Goal: Task Accomplishment & Management: Complete application form

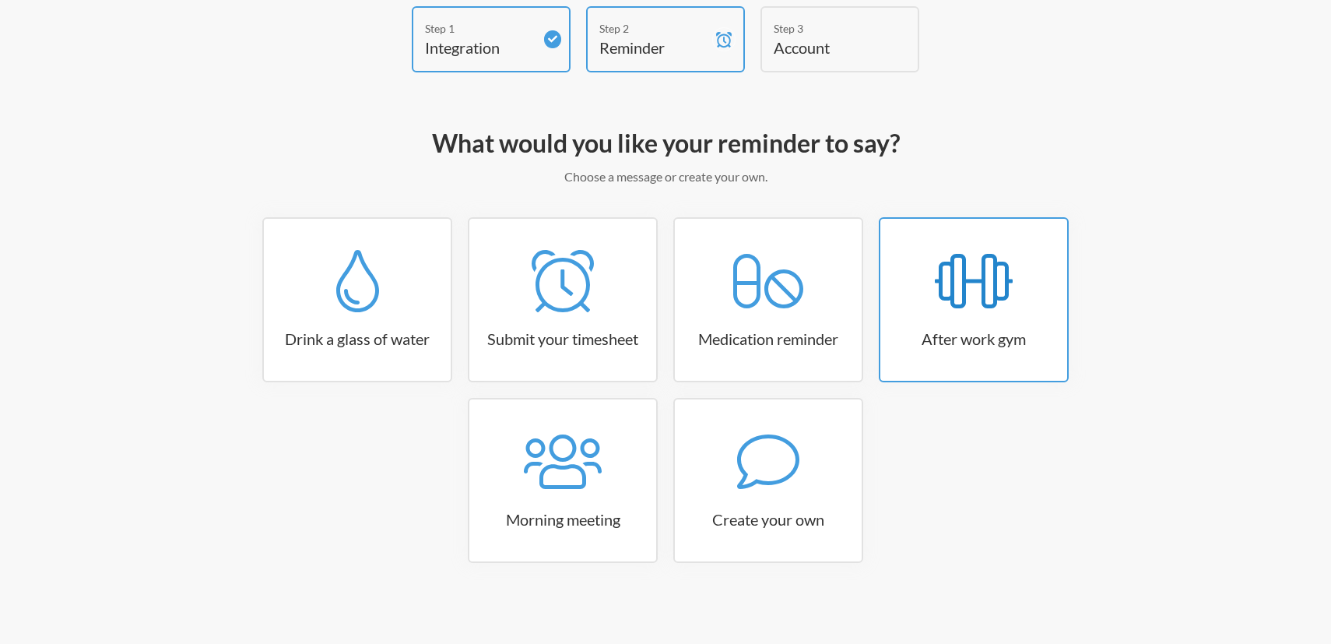
scroll to position [84, 0]
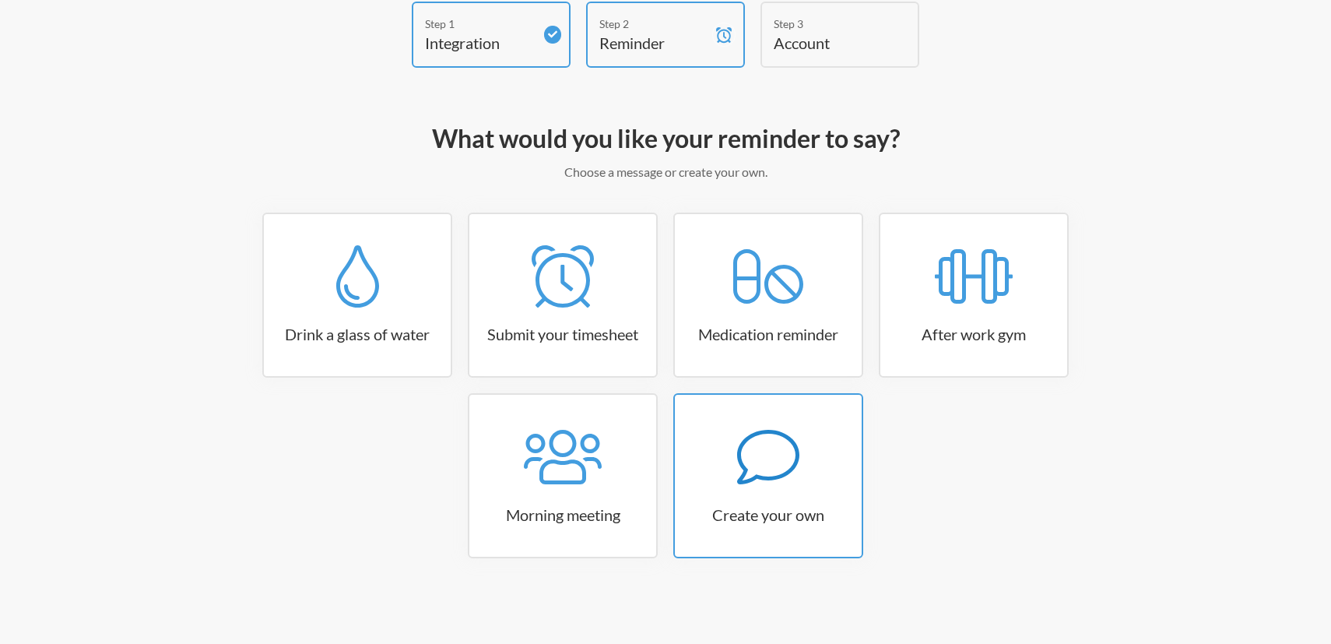
click at [737, 491] on link "Create your own" at bounding box center [768, 475] width 190 height 165
select select "08:30:00"
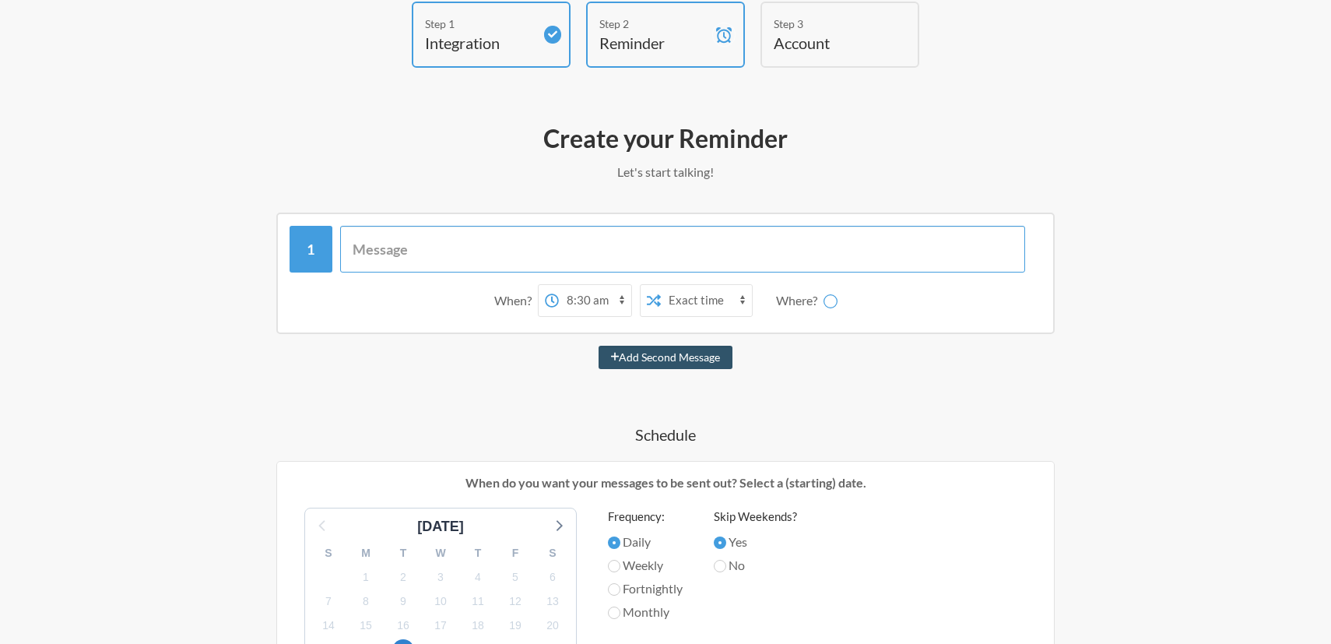
click at [395, 247] on input "text" at bounding box center [683, 249] width 686 height 47
type input "Respond to [GEOGRAPHIC_DATA] auditors"
click at [588, 299] on select "12:00 am 12:15 am 12:30 am 12:45 am 1:00 am 1:15 am 1:30 am 1:45 am 2:00 am 2:1…" at bounding box center [595, 300] width 72 height 31
select select "10:45:00"
click at [559, 285] on select "12:00 am 12:15 am 12:30 am 12:45 am 1:00 am 1:15 am 1:30 am 1:45 am 2:00 am 2:1…" at bounding box center [595, 300] width 72 height 31
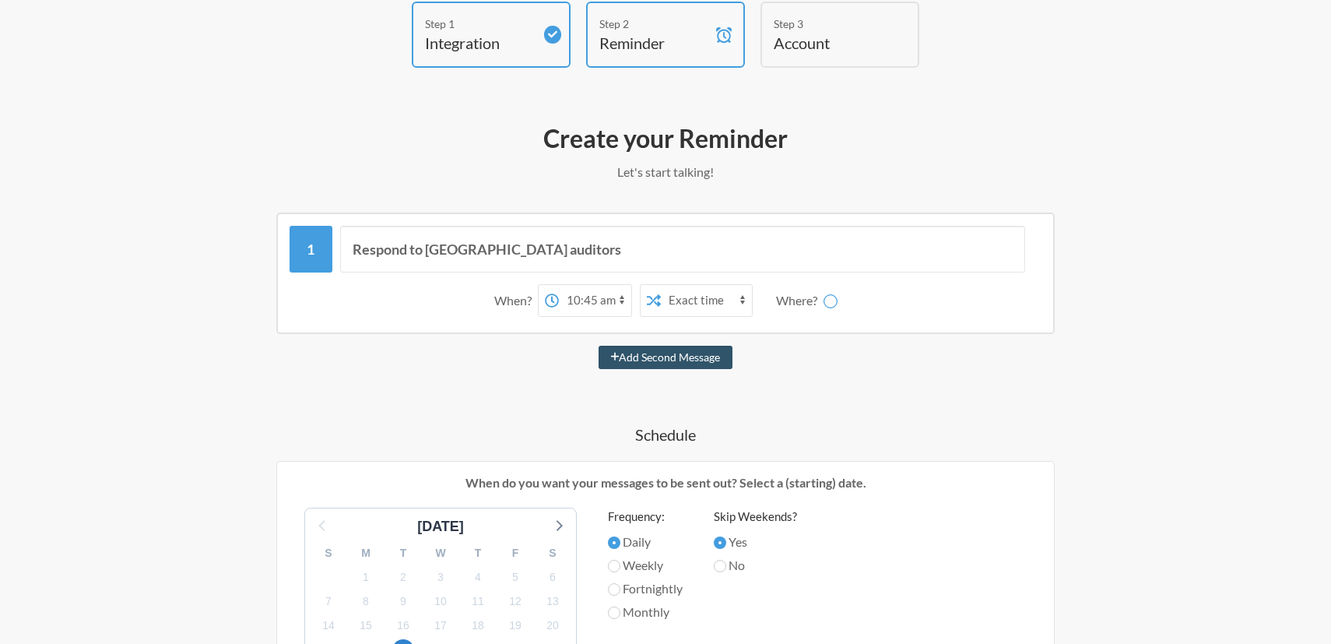
click at [808, 300] on div "Where?" at bounding box center [799, 300] width 47 height 33
click at [688, 308] on select "Exact time Random time" at bounding box center [706, 300] width 91 height 31
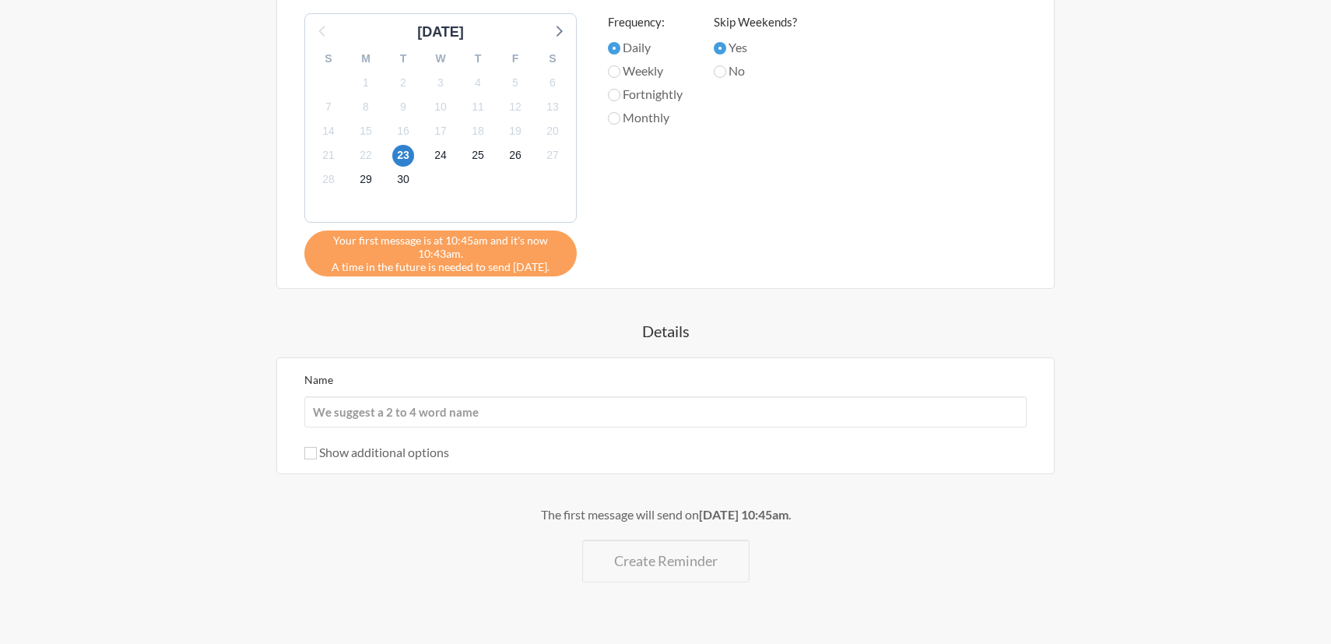
scroll to position [590, 0]
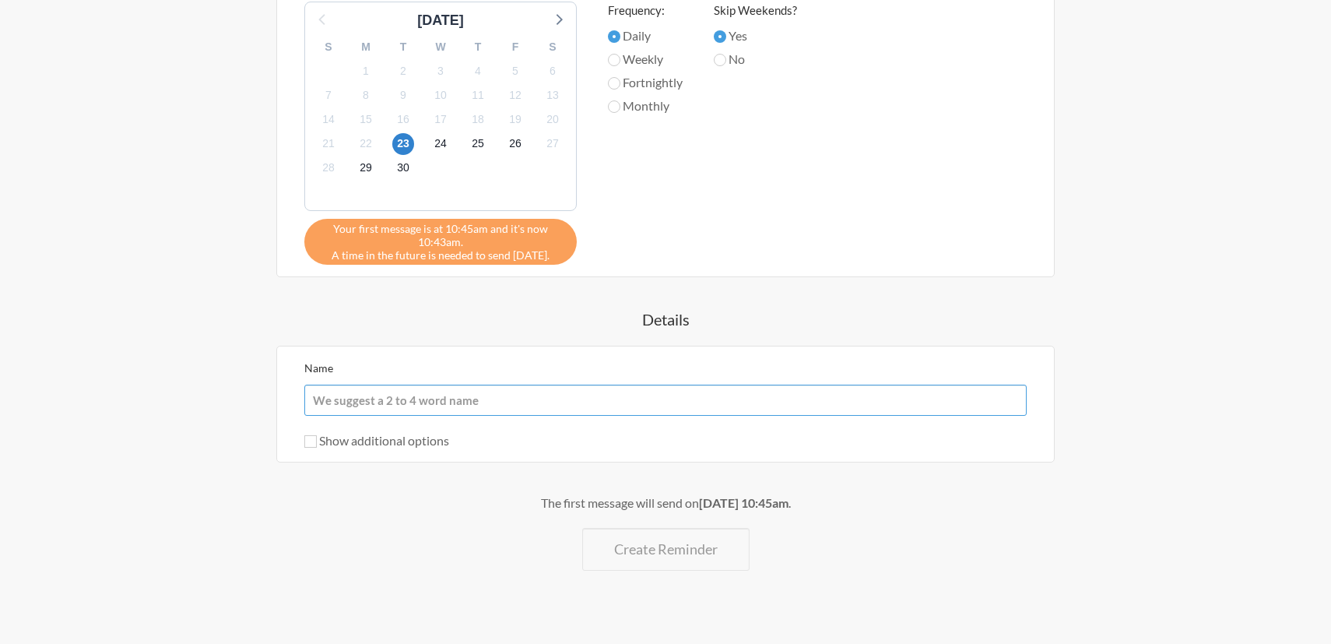
click at [414, 391] on input "Name" at bounding box center [665, 400] width 723 height 31
type input "Arlington auditors"
click at [368, 142] on span "22" at bounding box center [366, 144] width 22 height 22
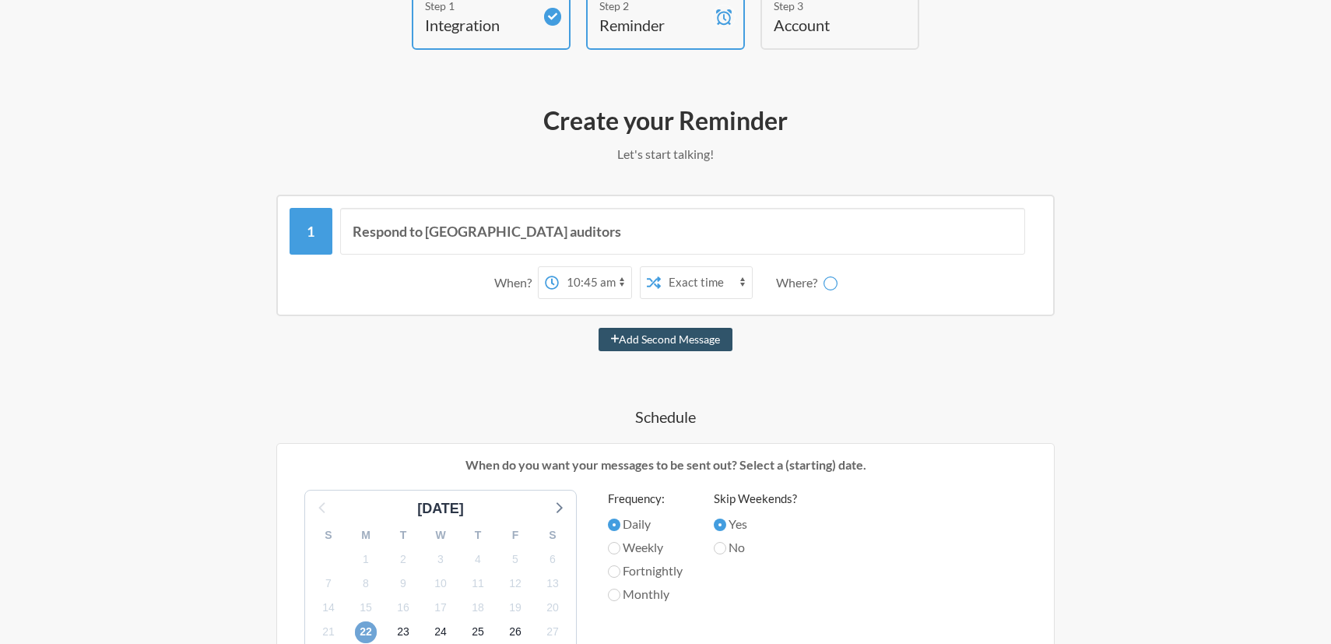
scroll to position [26, 0]
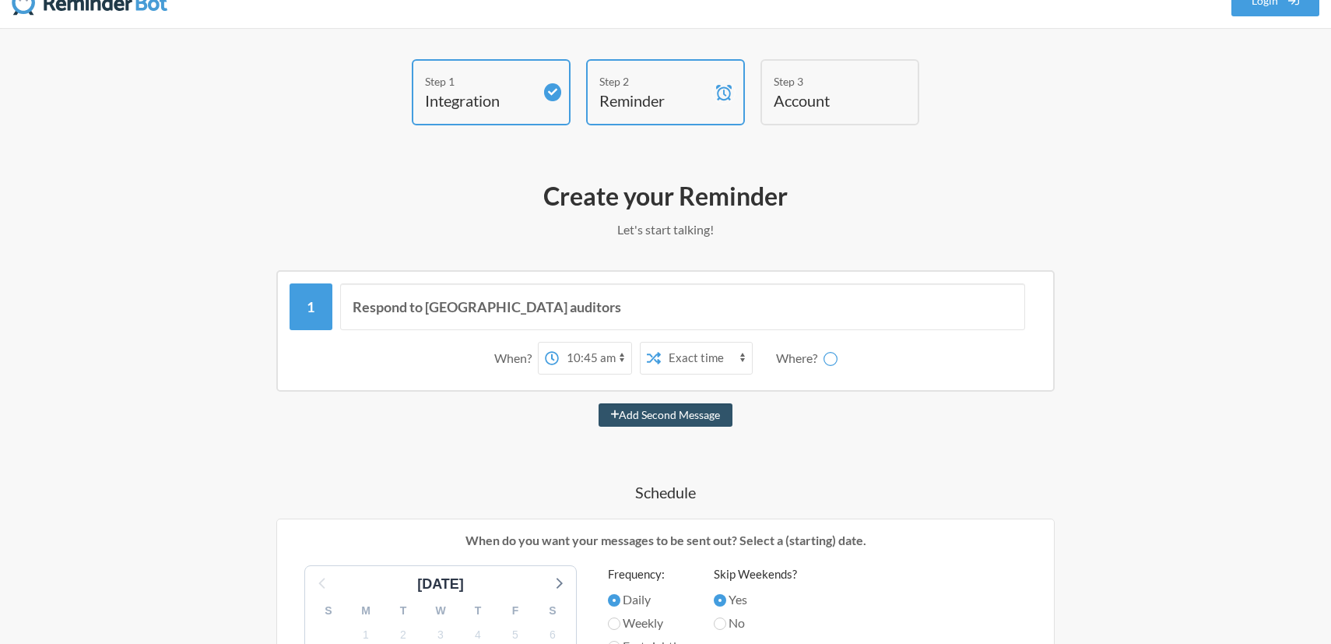
click at [652, 358] on icon at bounding box center [654, 358] width 14 height 14
click at [667, 351] on select "Exact time Random time" at bounding box center [706, 358] width 91 height 31
select select "true"
click at [661, 343] on select "Exact time Random time" at bounding box center [706, 358] width 91 height 31
click at [818, 353] on div "Where?" at bounding box center [799, 358] width 47 height 33
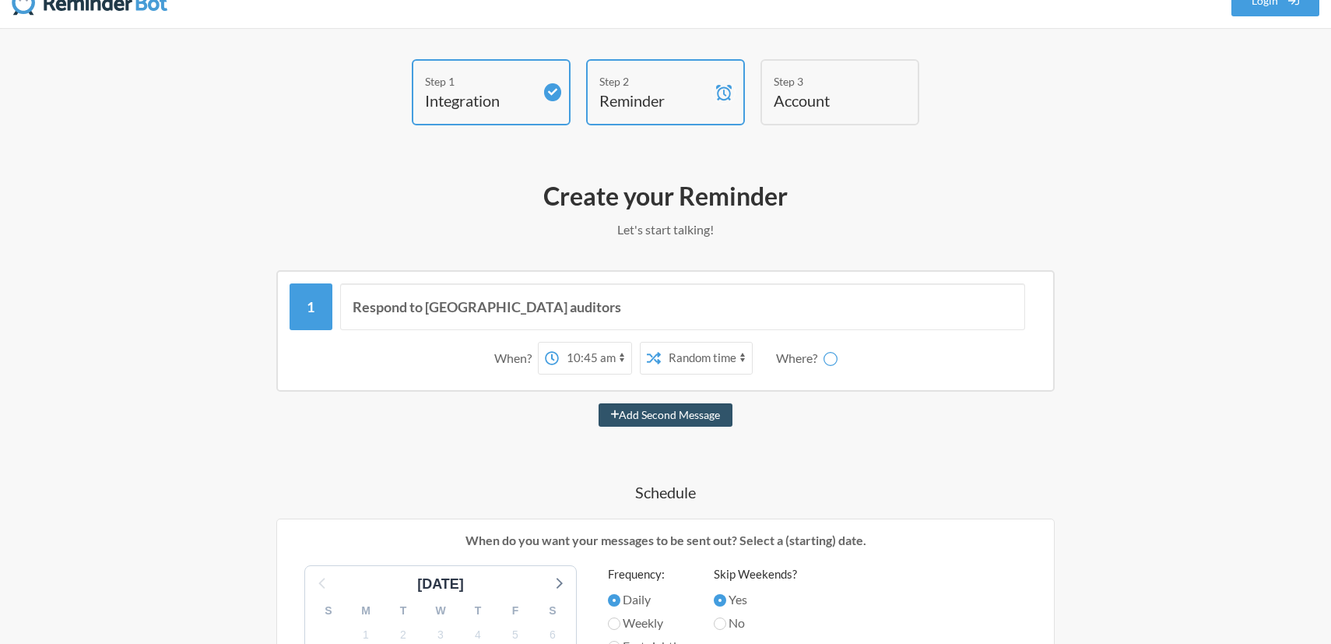
scroll to position [0, 0]
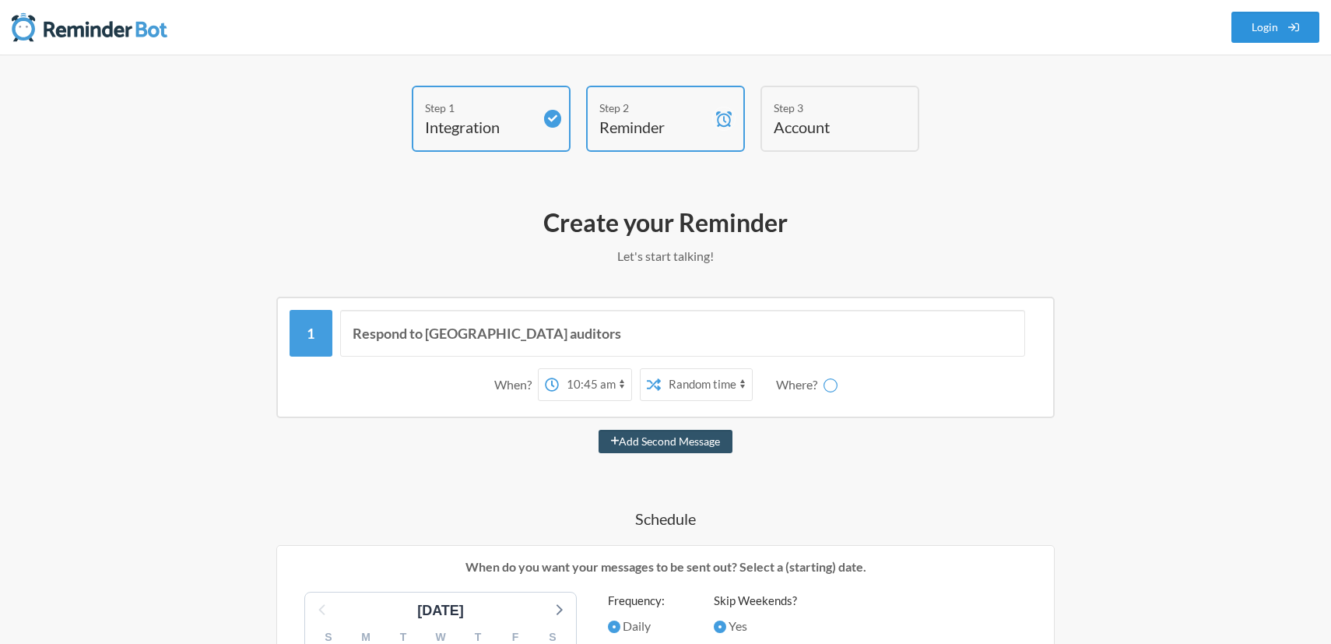
click at [1264, 22] on link "Login" at bounding box center [1276, 27] width 89 height 31
